Goal: Information Seeking & Learning: Learn about a topic

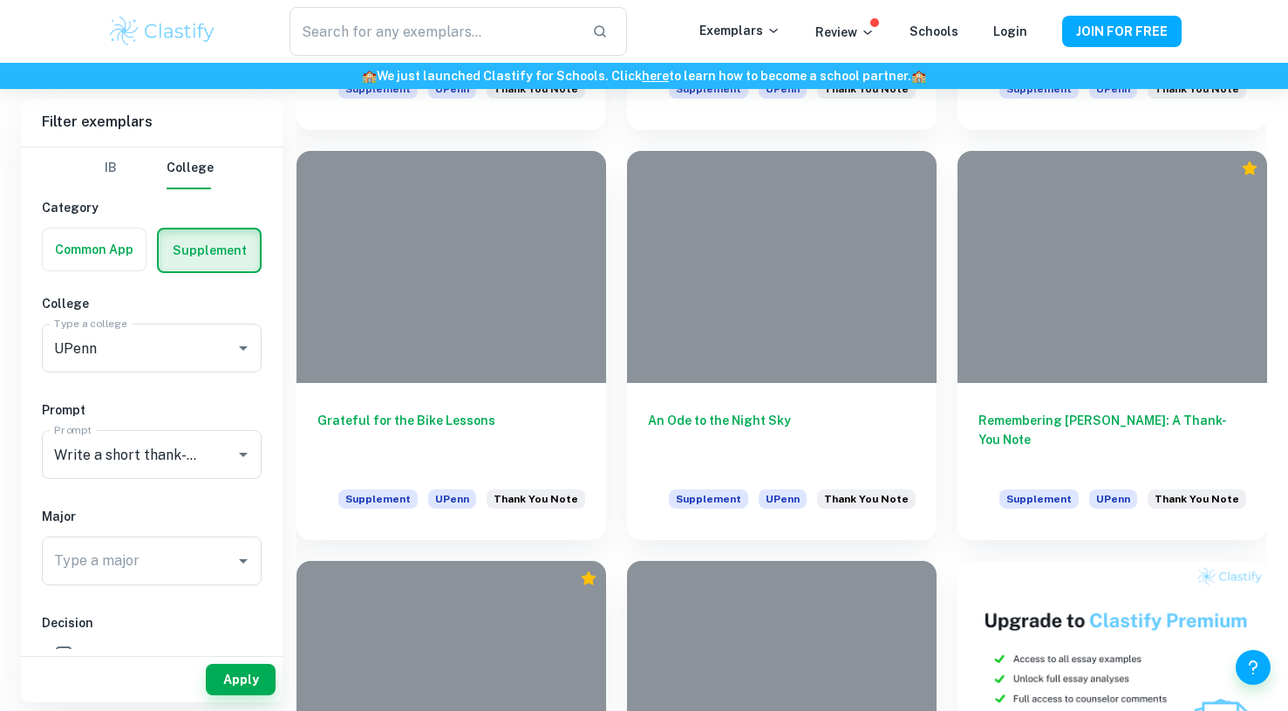
scroll to position [3097, 0]
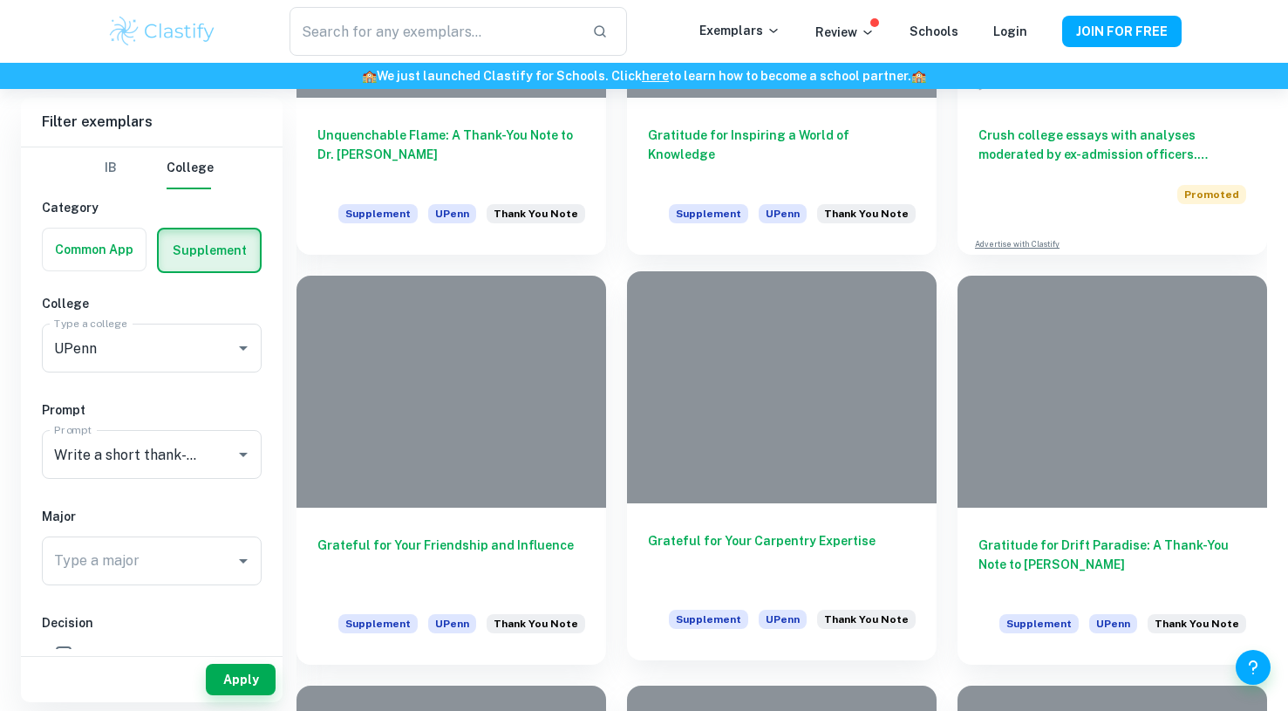
click at [764, 529] on div "Grateful for Your Carpentry Expertise Supplement UPenn Thank You Note" at bounding box center [782, 581] width 310 height 157
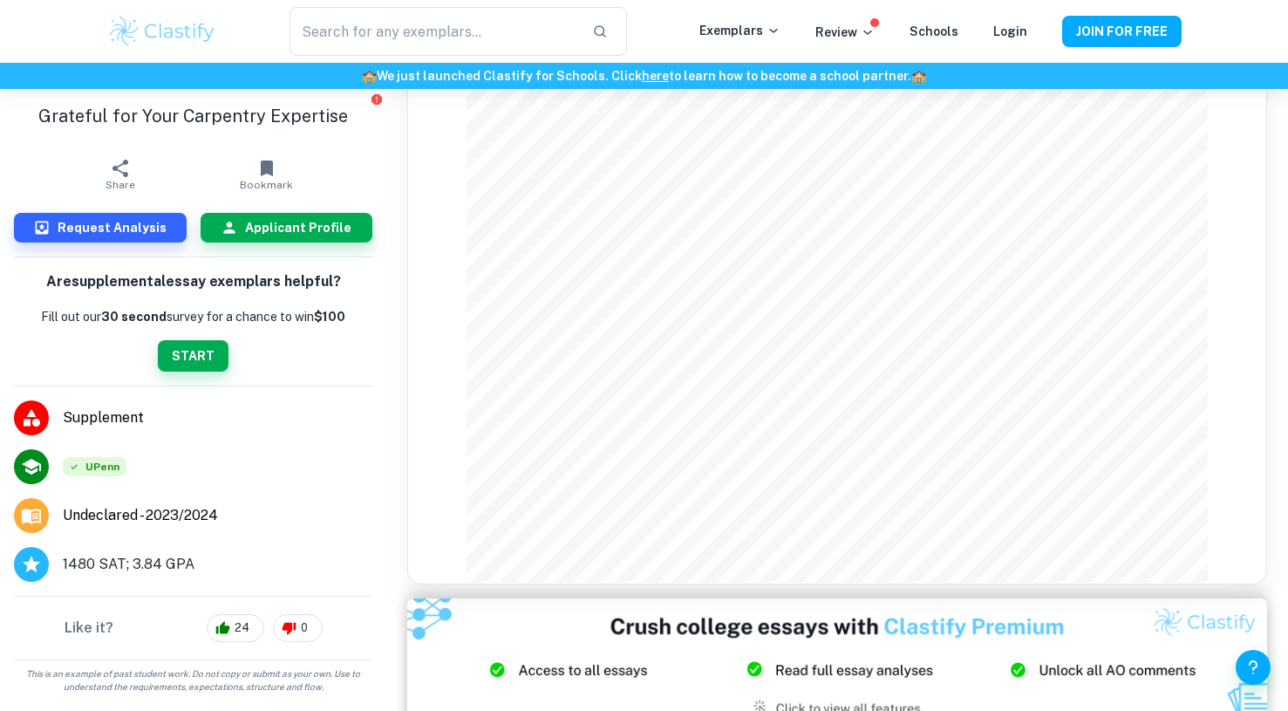
scroll to position [848, 0]
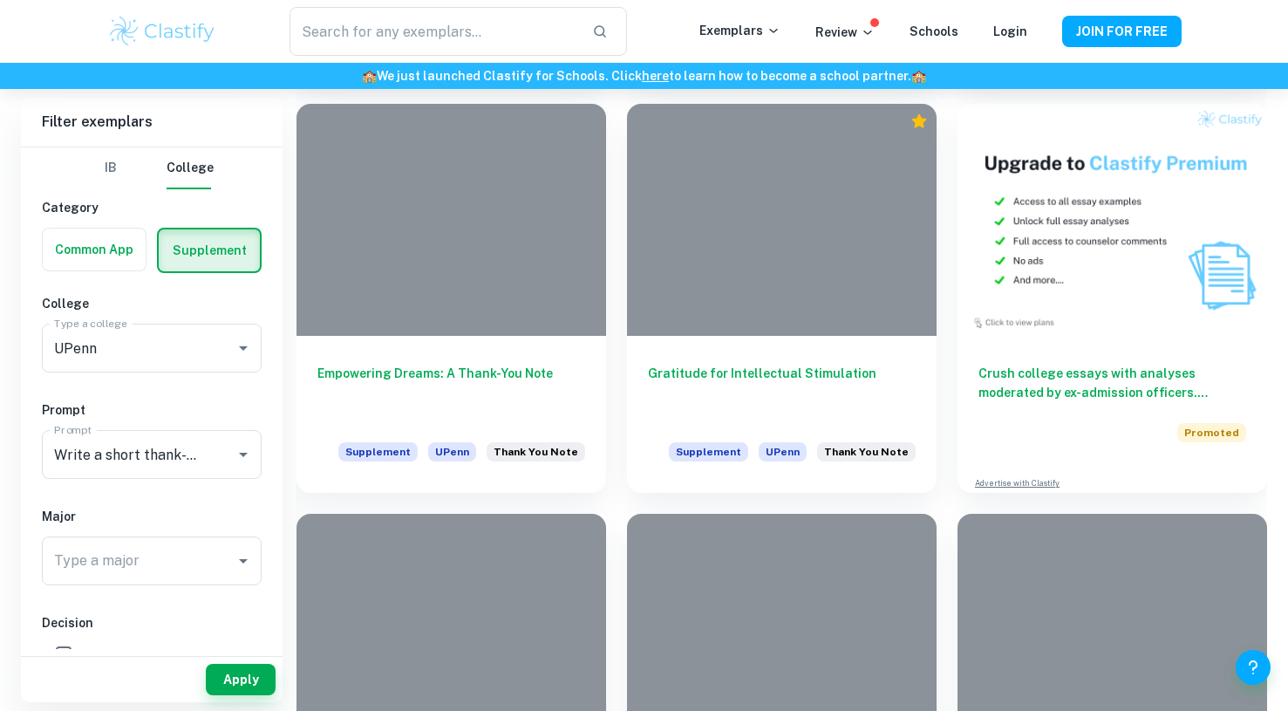
scroll to position [858, 0]
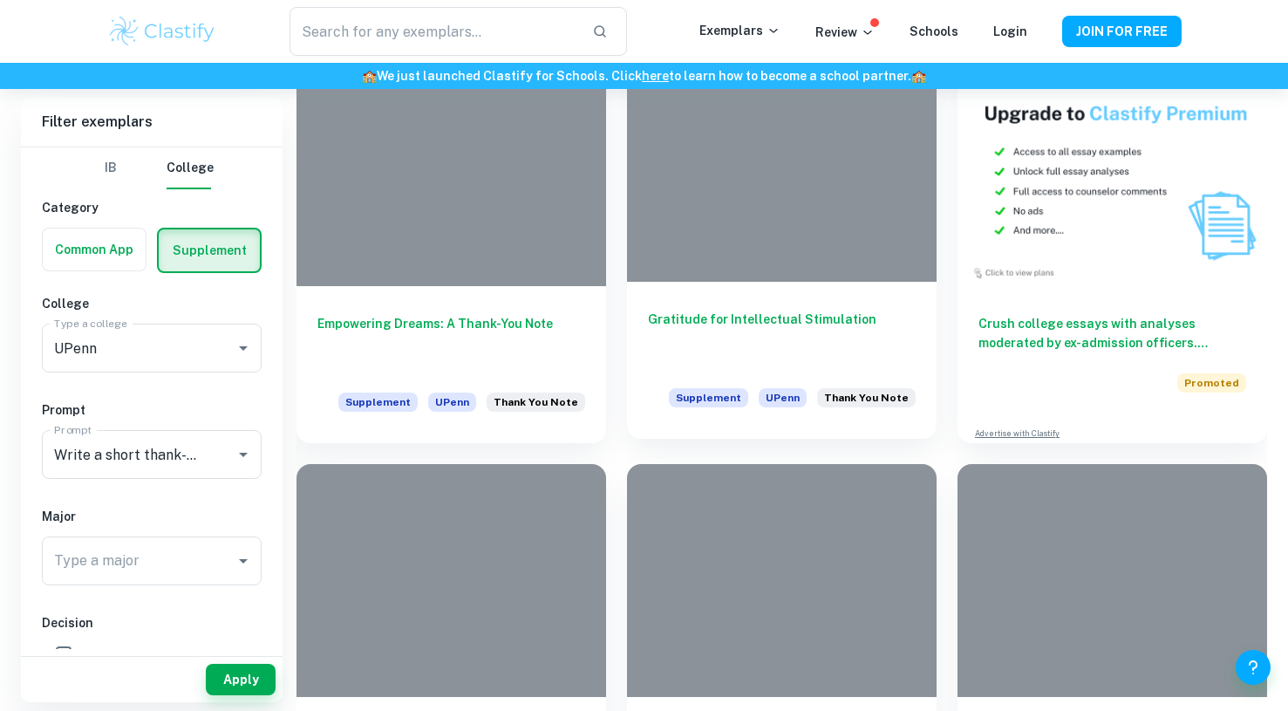
click at [784, 334] on h6 "Gratitude for Intellectual Stimulation" at bounding box center [782, 339] width 268 height 58
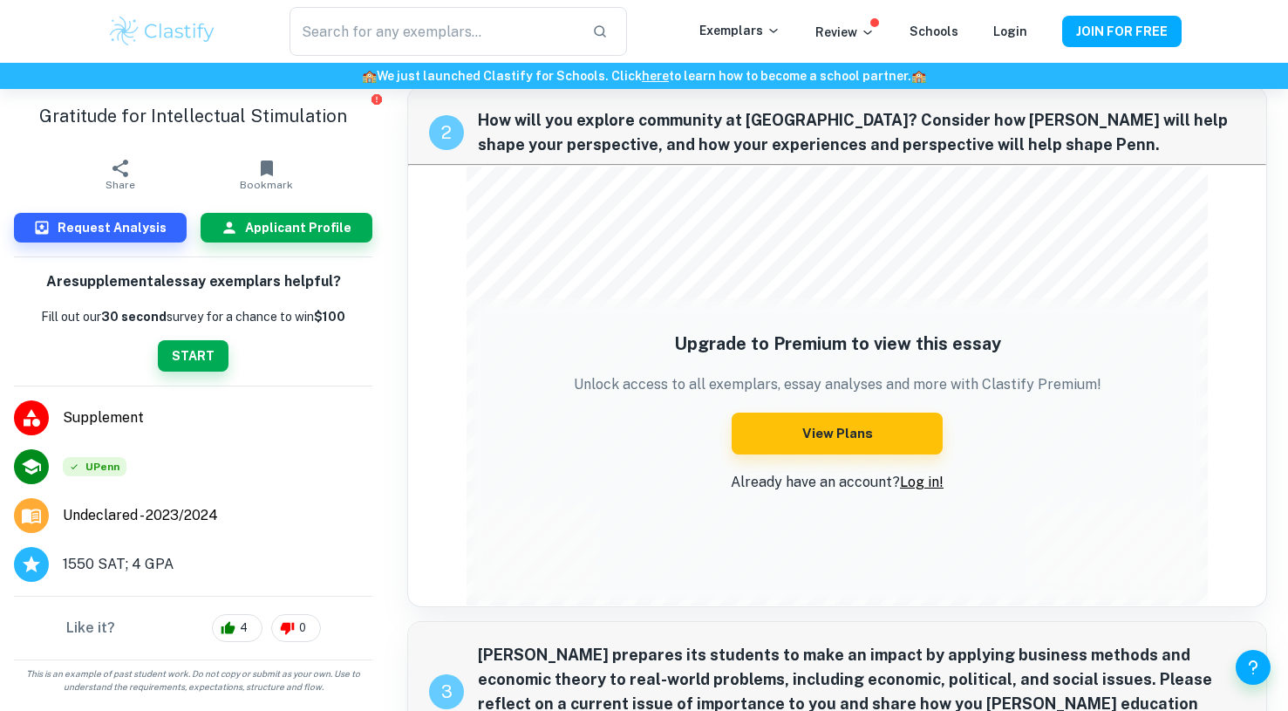
scroll to position [701, 0]
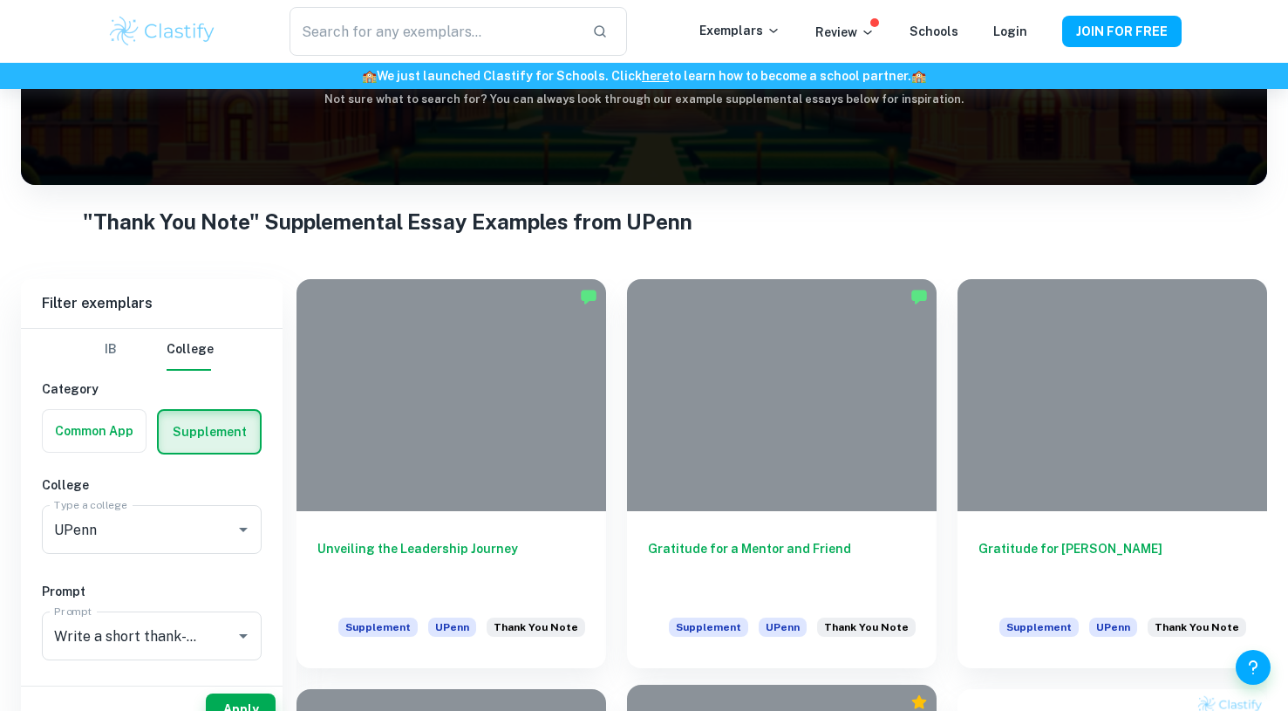
scroll to position [253, 0]
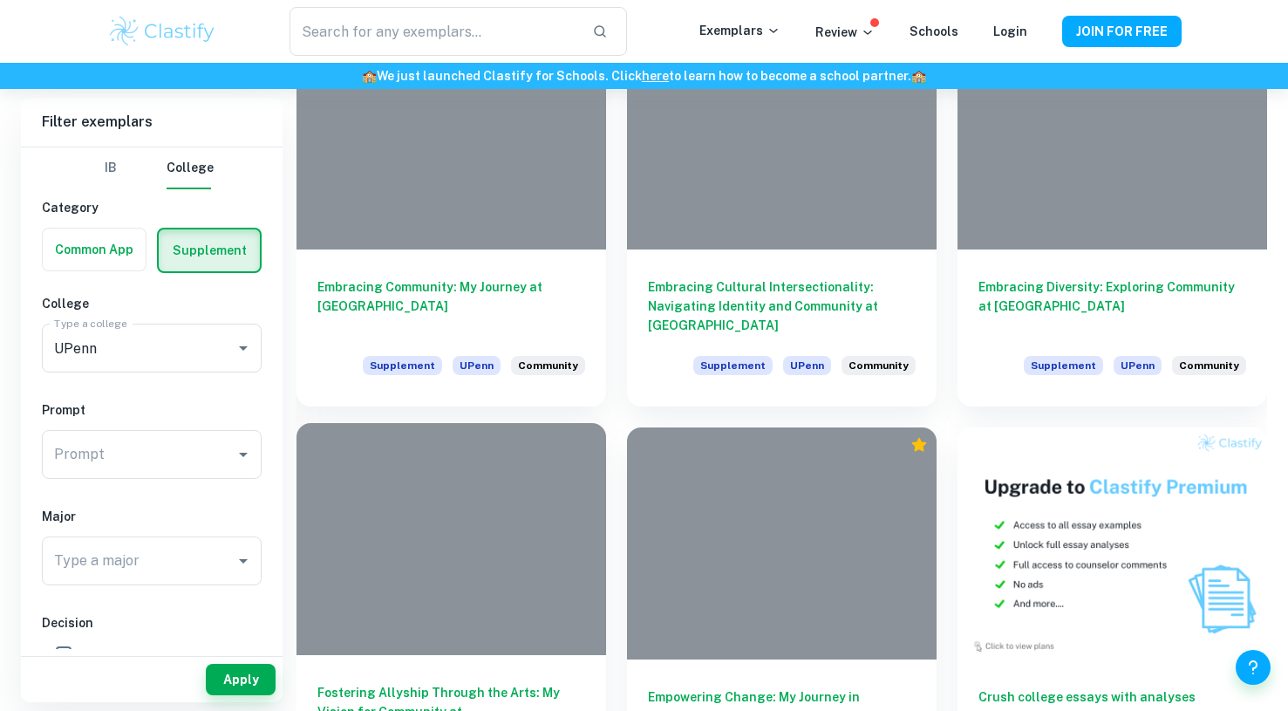
scroll to position [484, 0]
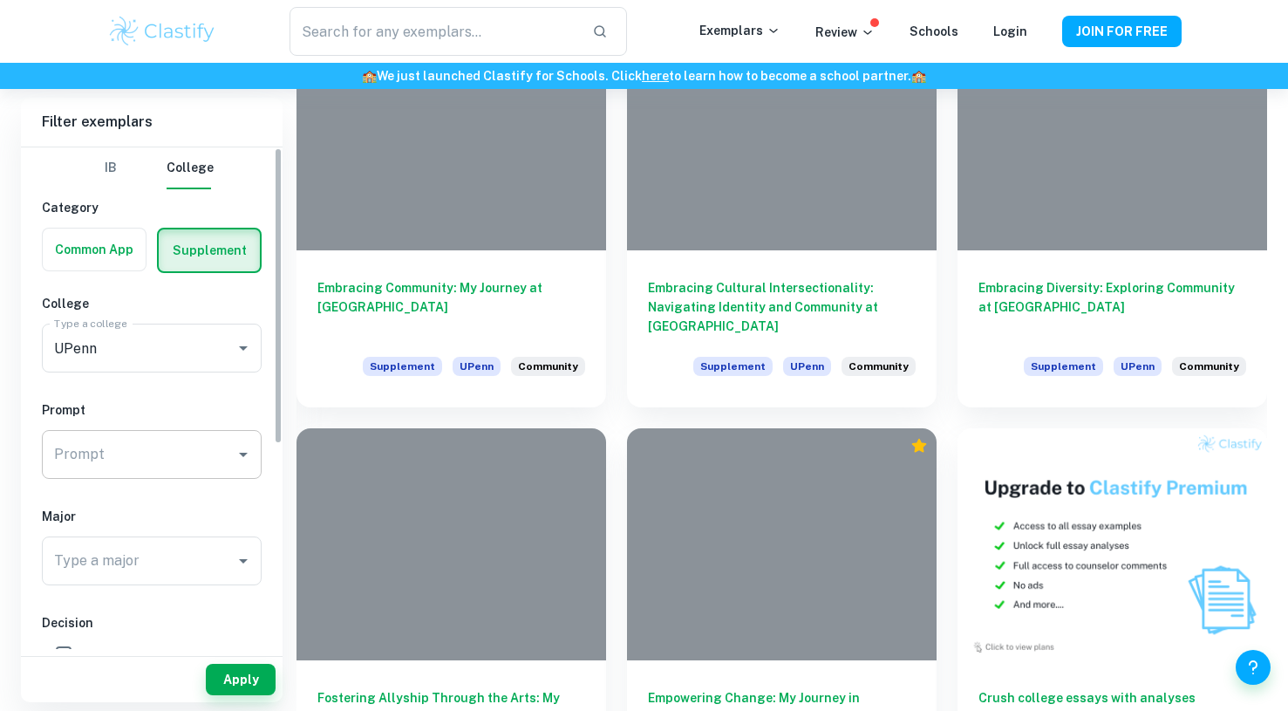
click at [236, 458] on icon "Open" at bounding box center [243, 454] width 21 height 21
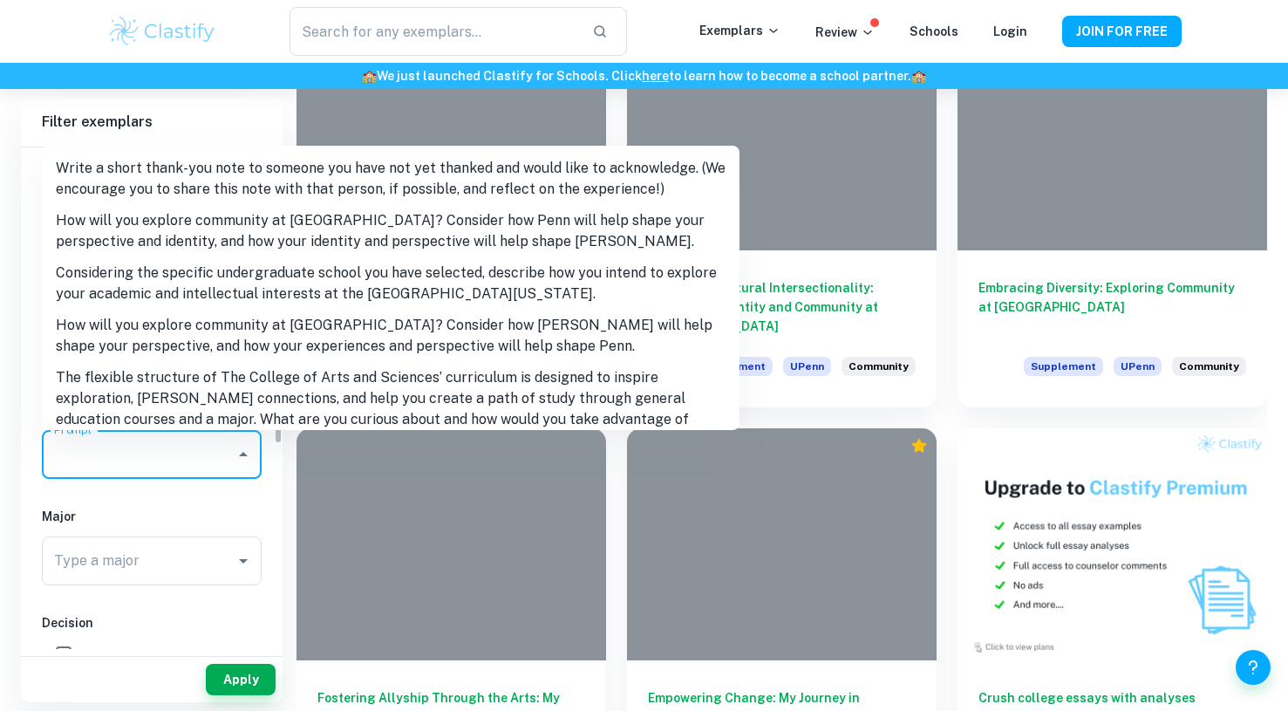
click at [277, 485] on div "IB College Category Common App Supplement College Type a college UPenn Type a c…" at bounding box center [152, 571] width 262 height 848
click at [652, 17] on div "​" at bounding box center [457, 31] width 481 height 49
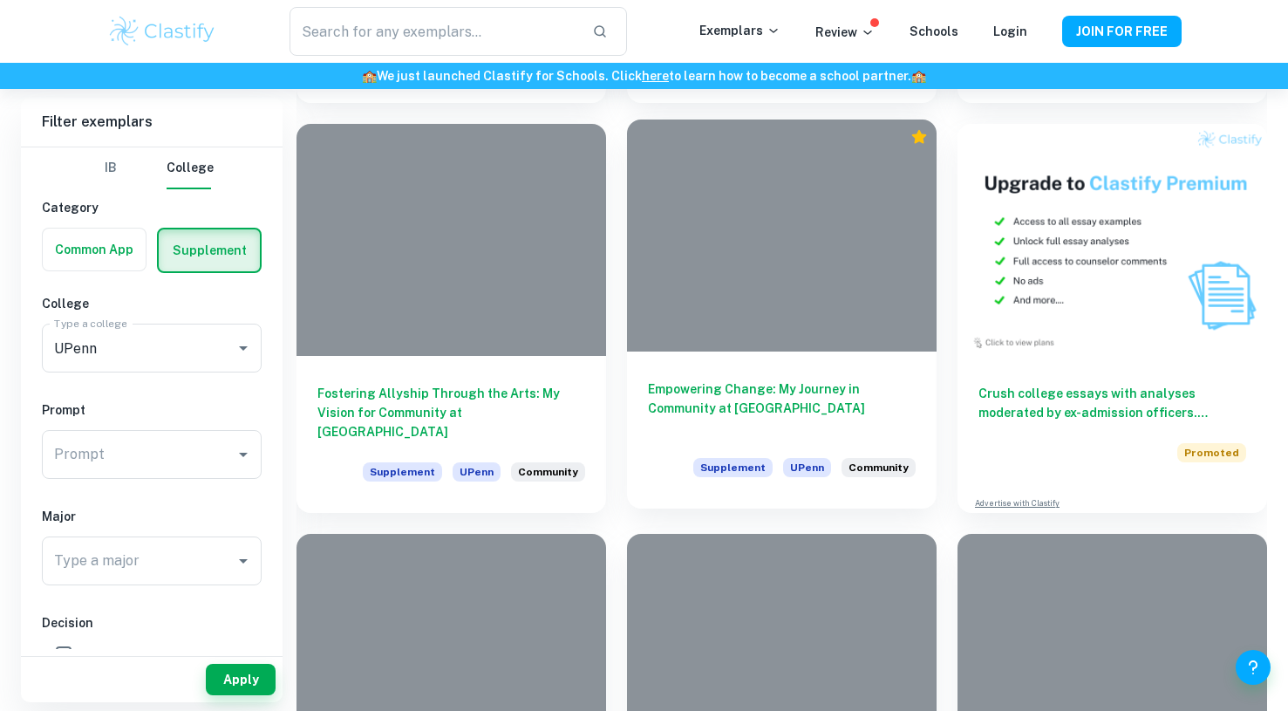
scroll to position [789, 0]
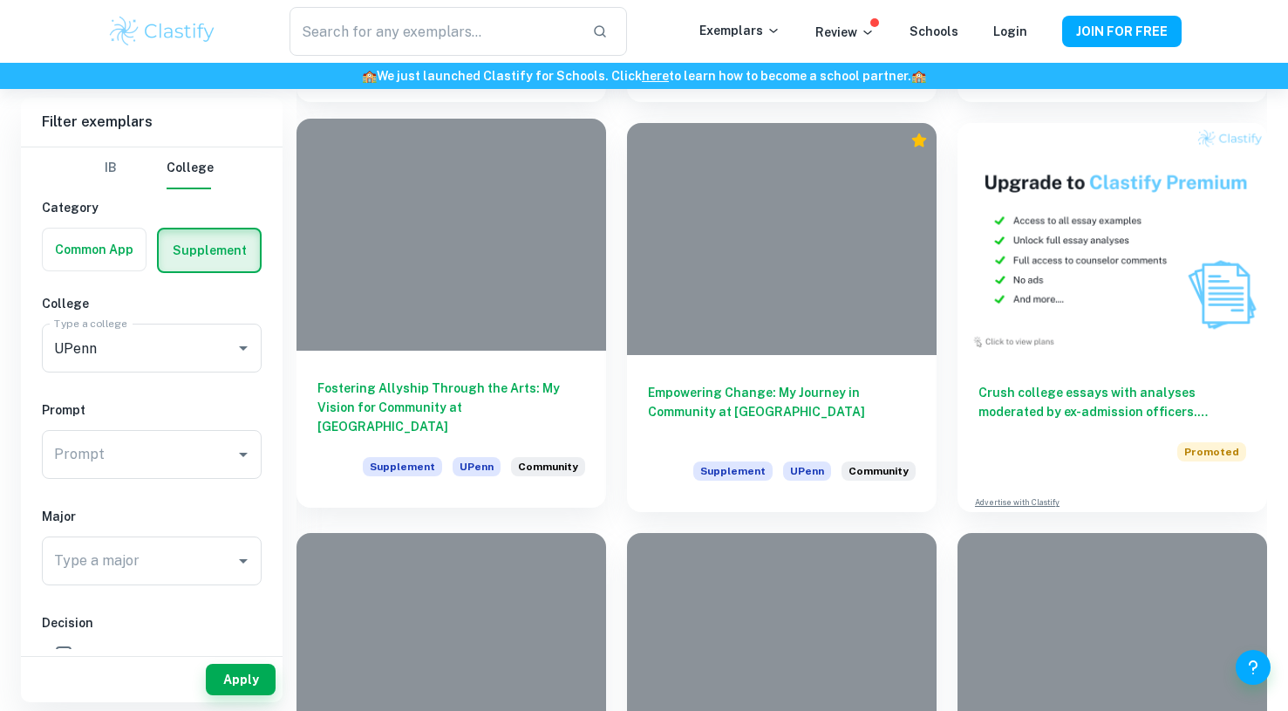
click at [547, 398] on h6 "Fostering Allyship Through the Arts: My Vision for Community at [GEOGRAPHIC_DAT…" at bounding box center [451, 407] width 268 height 58
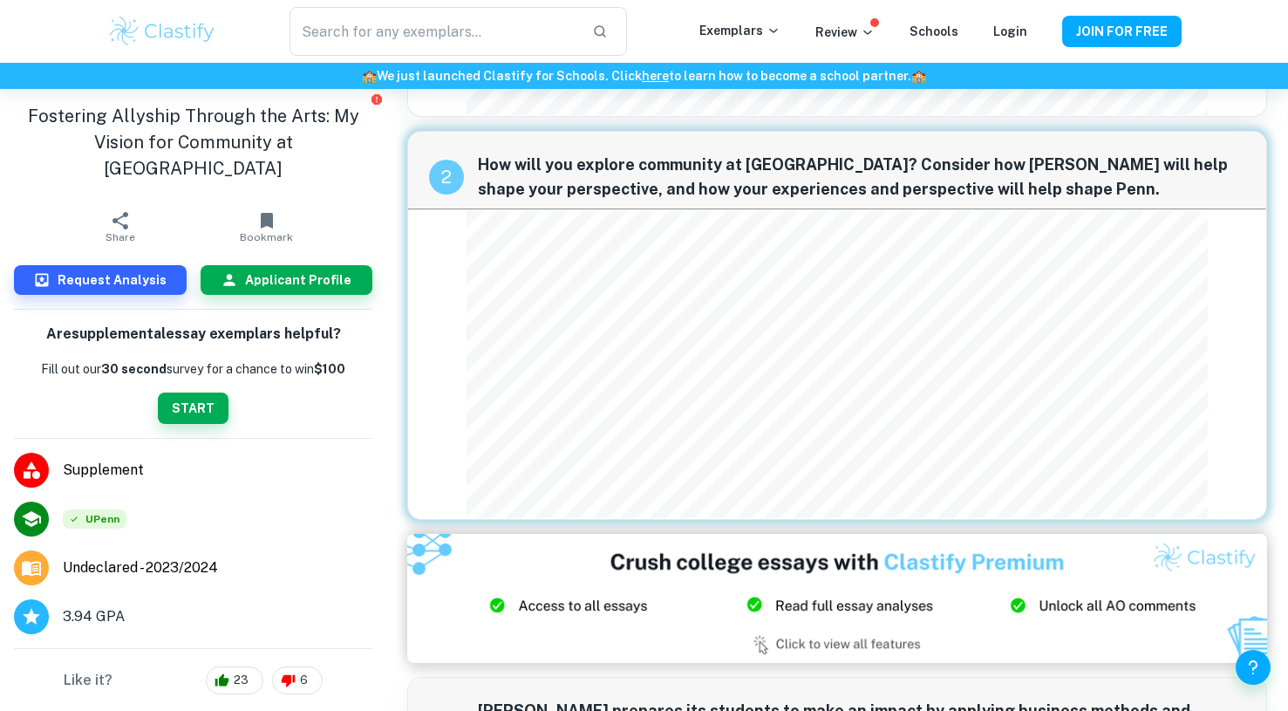
scroll to position [444, 0]
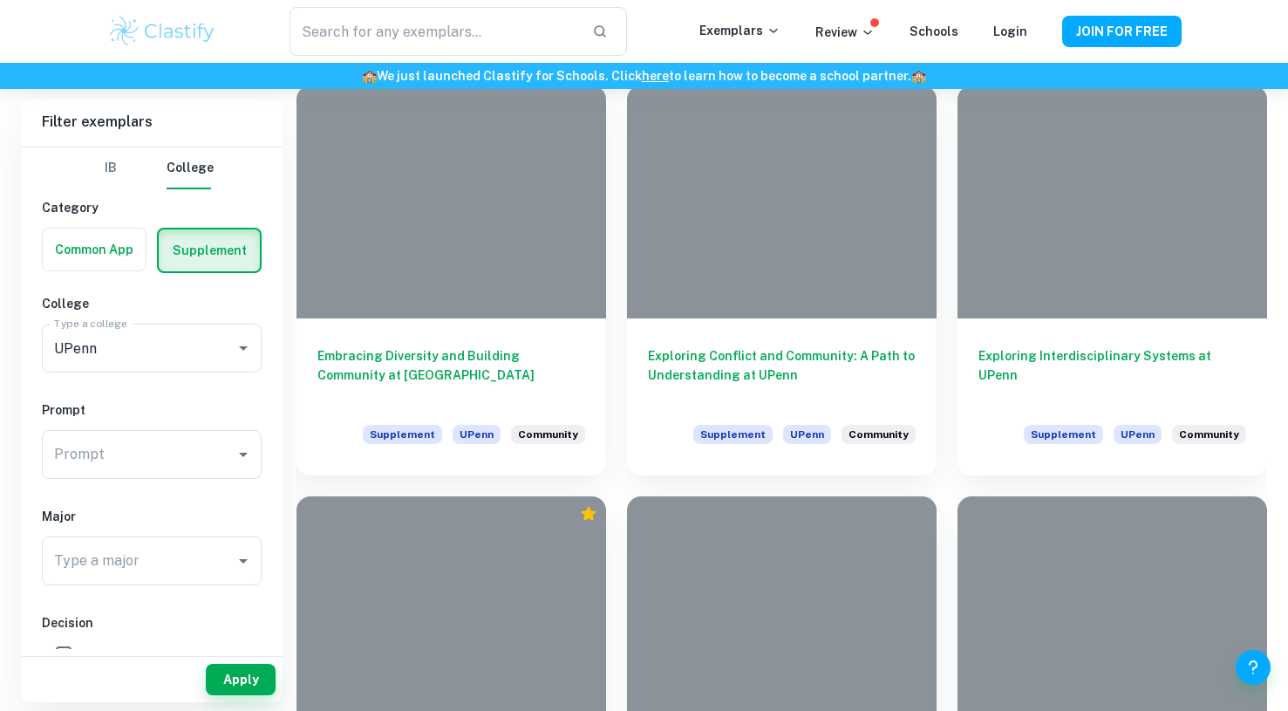
scroll to position [1237, 0]
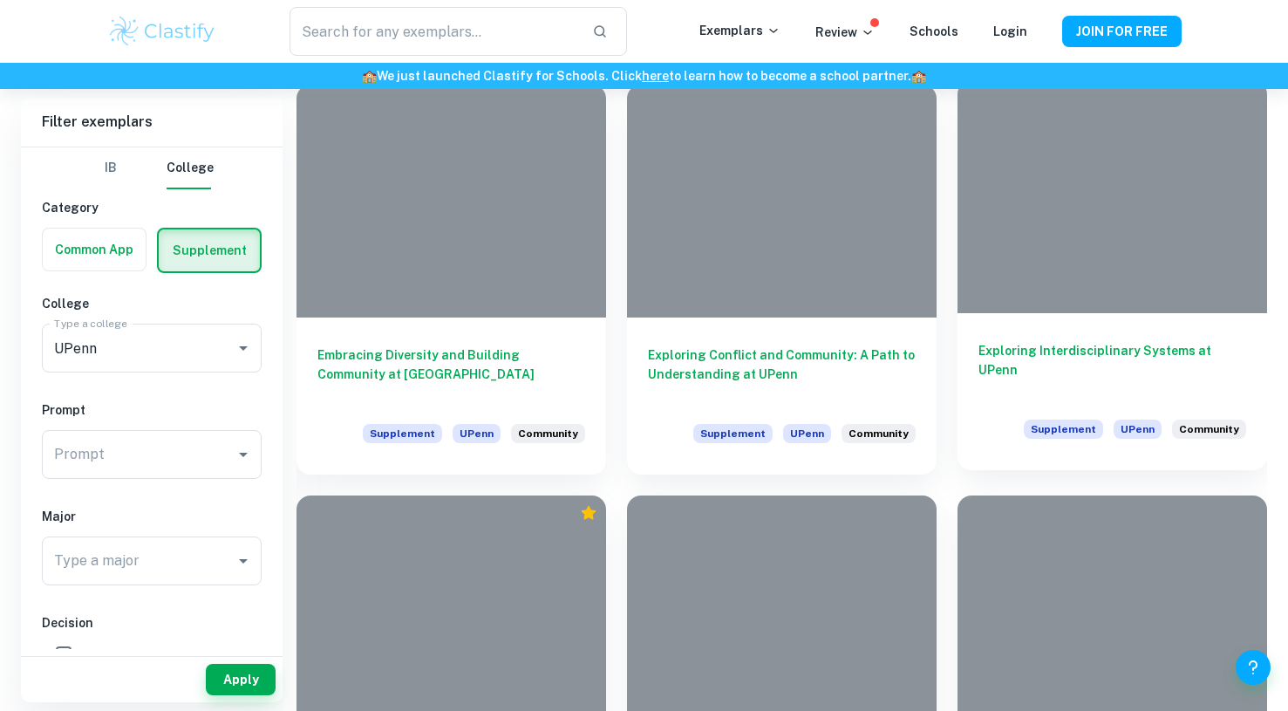
click at [1142, 343] on h6 "Exploring Interdisciplinary Systems at UPenn" at bounding box center [1112, 370] width 268 height 58
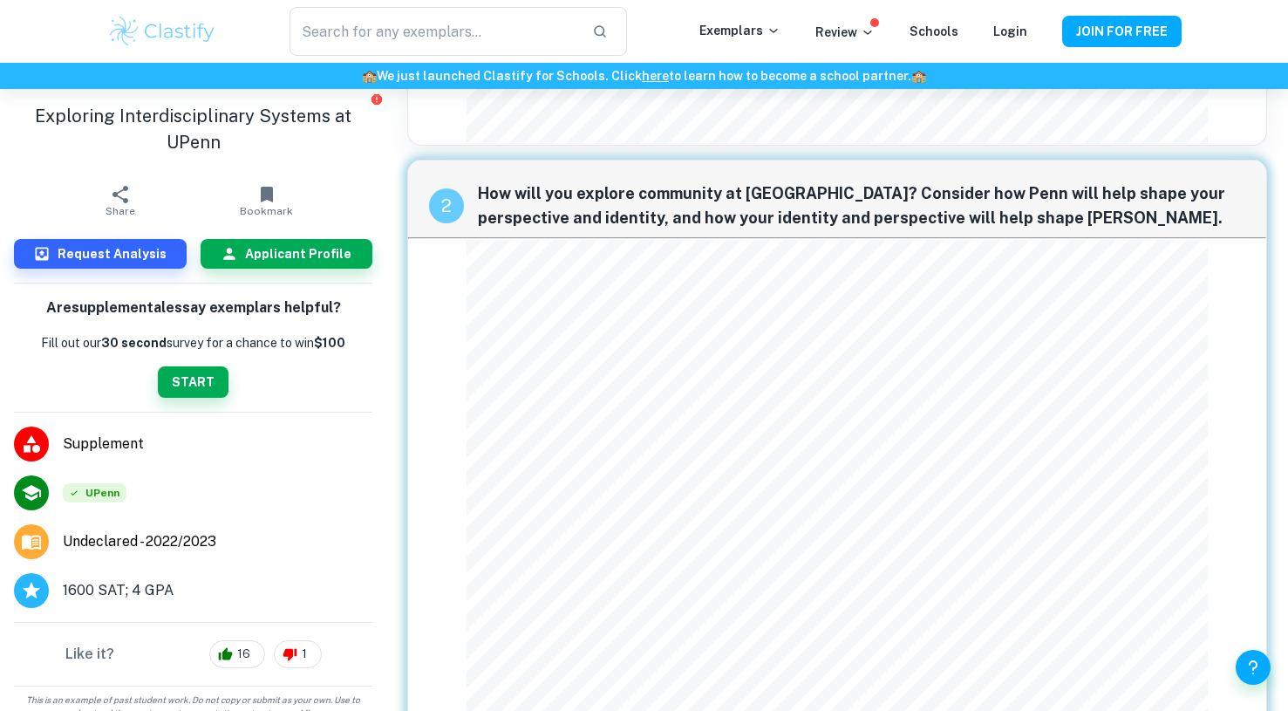
scroll to position [386, 0]
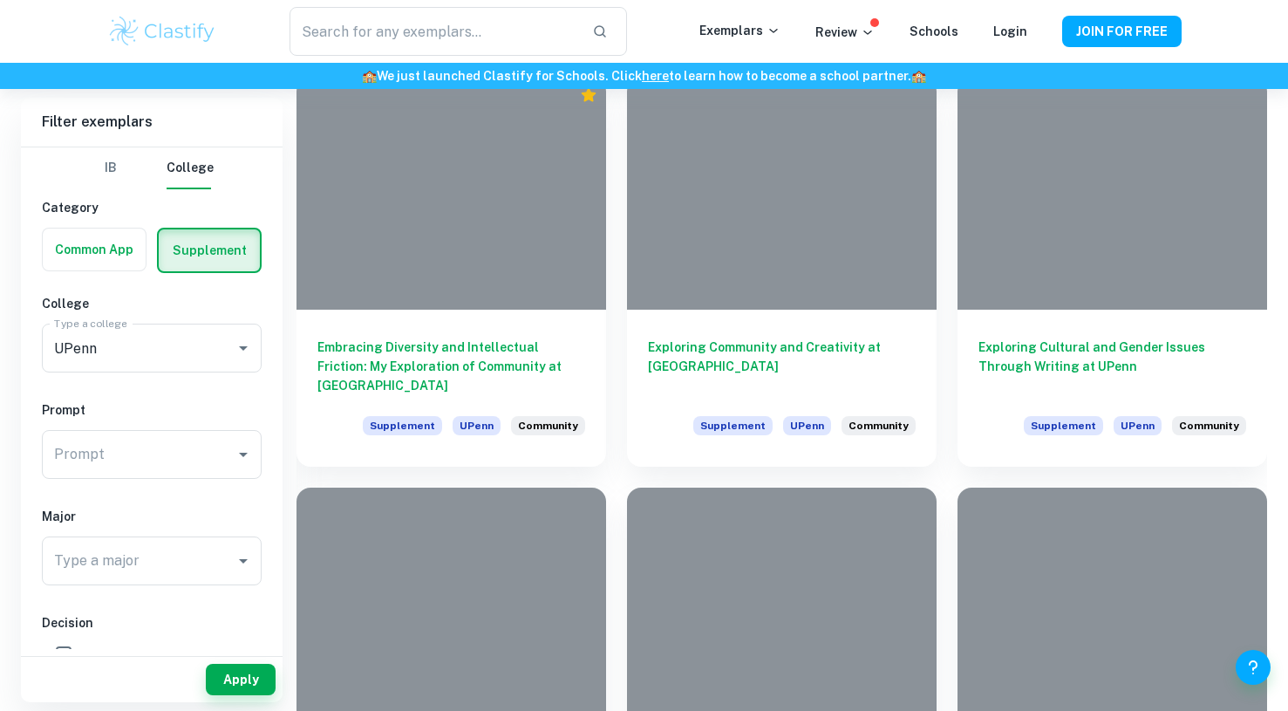
scroll to position [1664, 0]
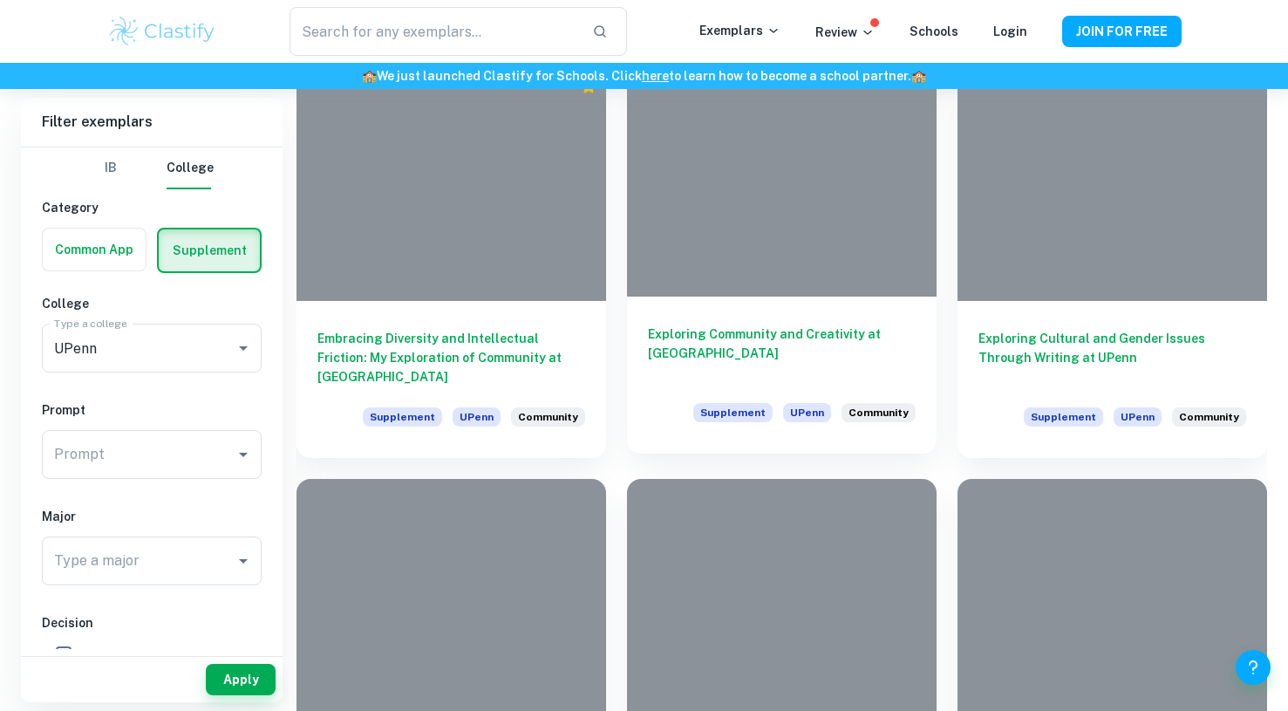
click at [726, 347] on h6 "Exploring Community and Creativity at [GEOGRAPHIC_DATA]" at bounding box center [782, 353] width 268 height 58
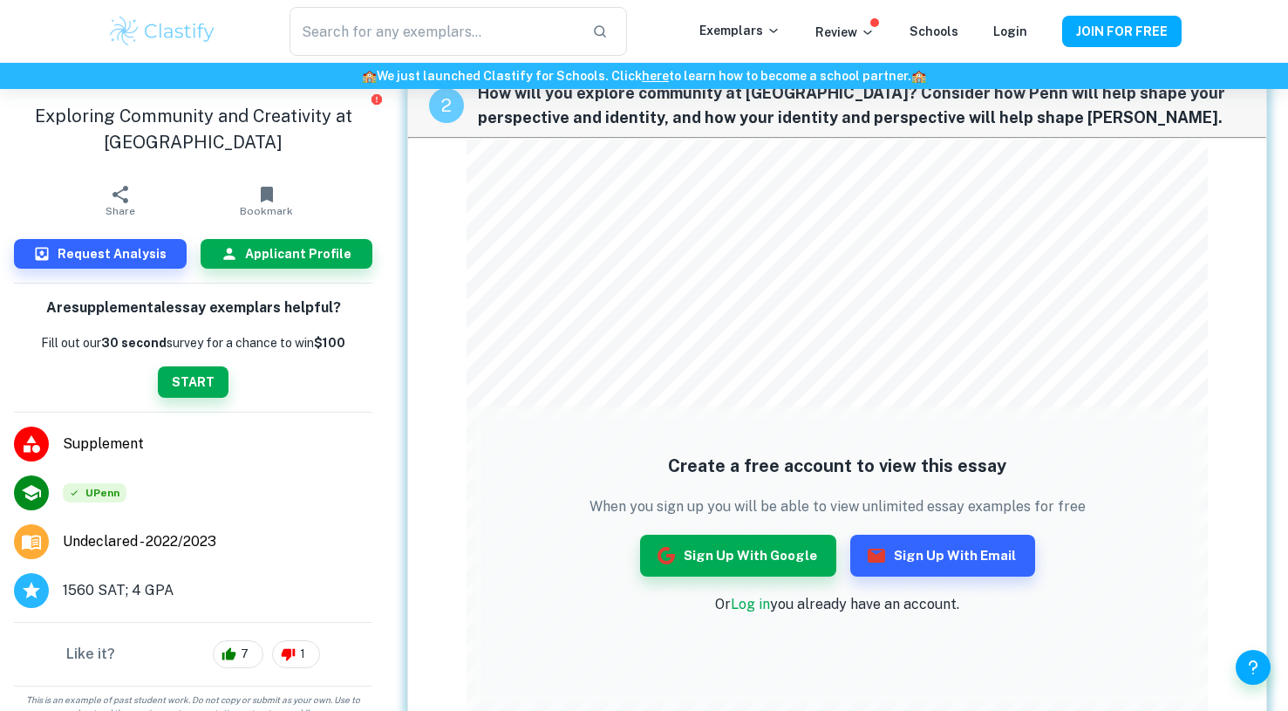
scroll to position [718, 0]
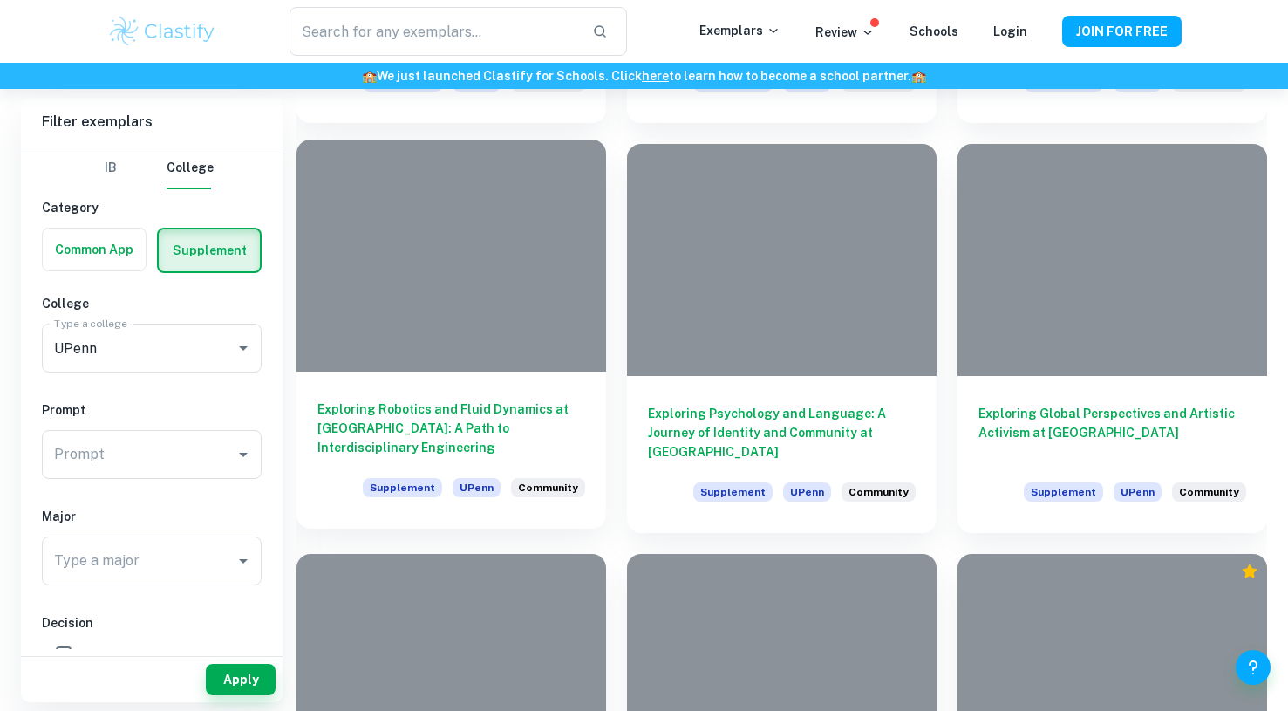
scroll to position [2016, 0]
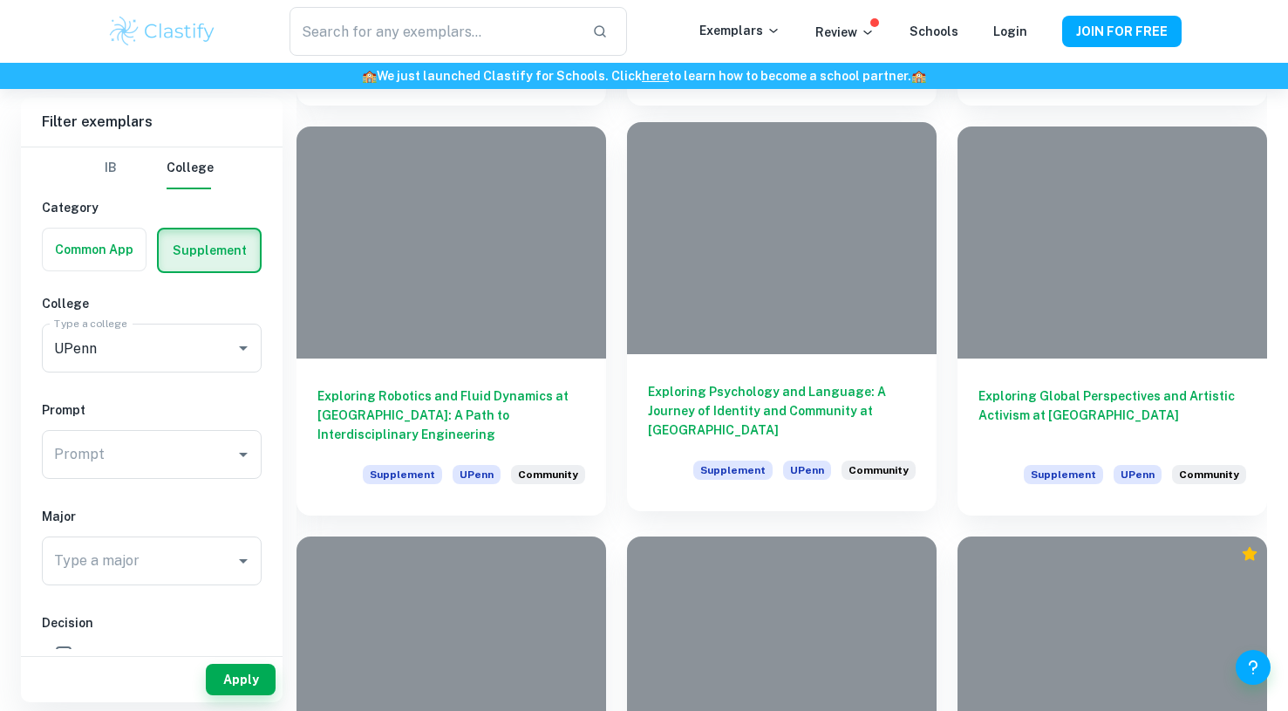
click at [700, 392] on h6 "Exploring Psychology and Language: A Journey of Identity and Community at [GEOG…" at bounding box center [782, 411] width 268 height 58
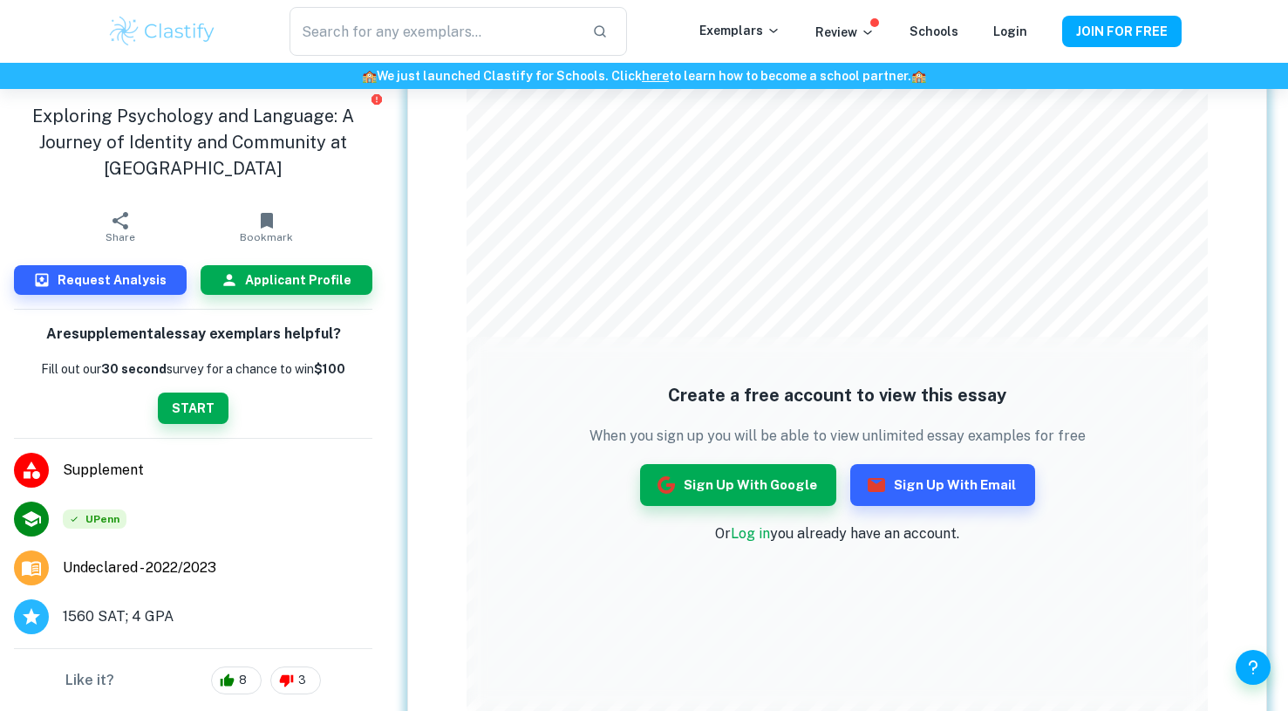
scroll to position [574, 0]
